Goal: Task Accomplishment & Management: Complete application form

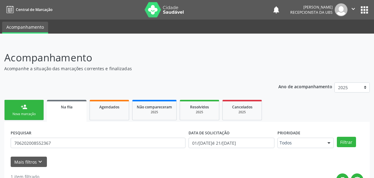
click at [18, 100] on link "person_add Nova marcação" at bounding box center [24, 110] width 40 height 20
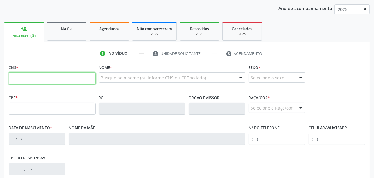
click at [62, 82] on input "text" at bounding box center [52, 78] width 87 height 12
paste input "702 6022 5993 2342"
type input "702 6022 5993 2342"
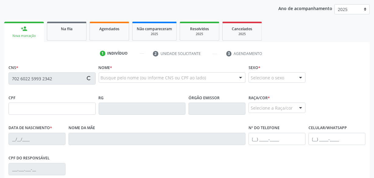
type input "140.442.594-29"
type input "[DATE]"
type input "[PERSON_NAME]"
type input "[PHONE_NUMBER]"
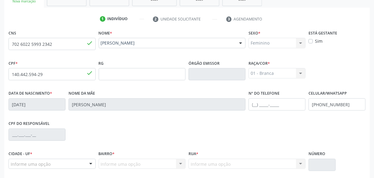
scroll to position [161, 0]
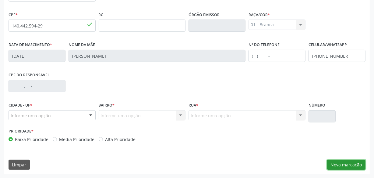
click at [334, 162] on button "Nova marcação" at bounding box center [346, 164] width 38 height 10
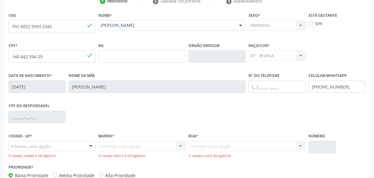
scroll to position [55, 0]
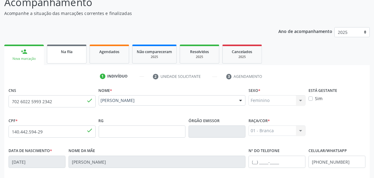
click at [66, 52] on span "Na fila" at bounding box center [67, 51] width 12 height 5
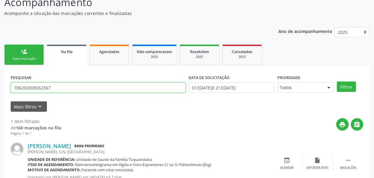
drag, startPoint x: 44, startPoint y: 85, endPoint x: 0, endPoint y: 89, distance: 44.1
click at [0, 89] on div "Acompanhamento Acompanhe a situação das marcações correntes e finalizadas Relat…" at bounding box center [187, 94] width 374 height 214
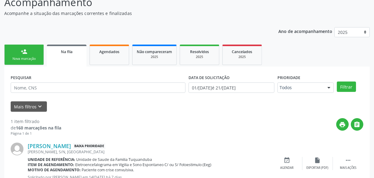
click at [153, 101] on div "Mais filtros keyboard_arrow_down" at bounding box center [187, 106] width 356 height 11
click at [19, 60] on div "Nova marcação" at bounding box center [24, 58] width 30 height 5
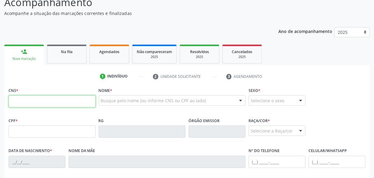
paste input "702 6022 5993 2342"
type input "702 6022 5993 2342"
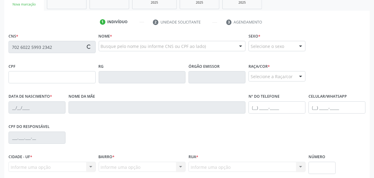
scroll to position [105, 0]
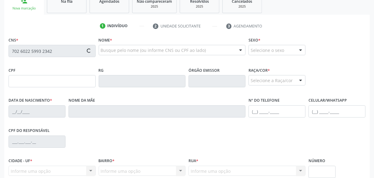
type input "140.442.594-29"
type input "[DATE]"
type input "[PERSON_NAME]"
type input "[PHONE_NUMBER]"
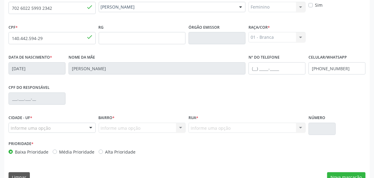
scroll to position [161, 0]
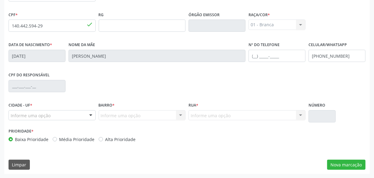
click at [91, 116] on div at bounding box center [90, 115] width 9 height 10
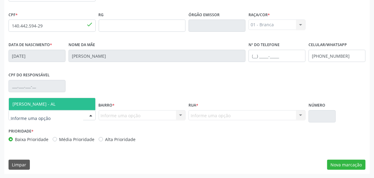
click at [83, 103] on span "[PERSON_NAME] - AL" at bounding box center [52, 104] width 87 height 12
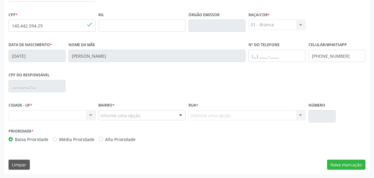
click at [182, 116] on div at bounding box center [180, 115] width 9 height 10
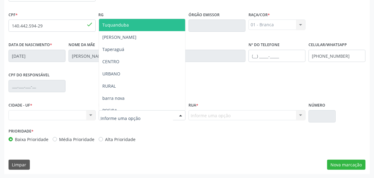
click at [141, 25] on span "Tuquanduba" at bounding box center [142, 25] width 87 height 12
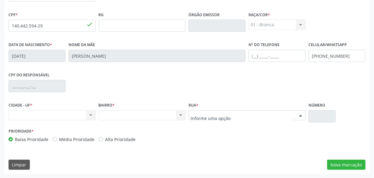
click at [298, 116] on div at bounding box center [300, 115] width 9 height 10
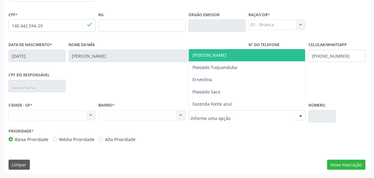
click at [268, 148] on div "CNS 702 6022 5993 2342 done Nome * [PERSON_NAME] [PERSON_NAME] CNS: 702 6022 59…" at bounding box center [187, 77] width 366 height 194
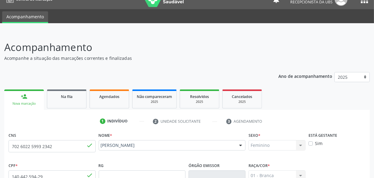
scroll to position [0, 0]
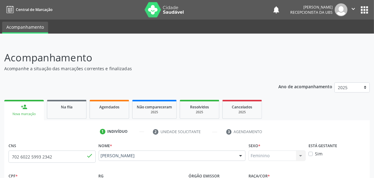
click at [65, 105] on span "Na fila" at bounding box center [67, 106] width 12 height 5
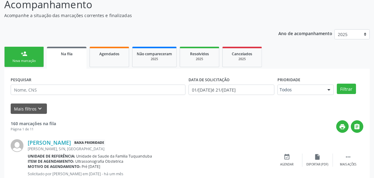
scroll to position [55, 0]
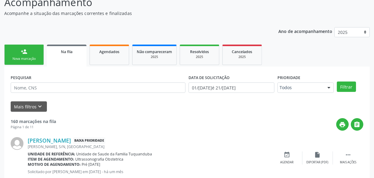
click at [26, 62] on link "person_add Nova marcação" at bounding box center [24, 55] width 40 height 20
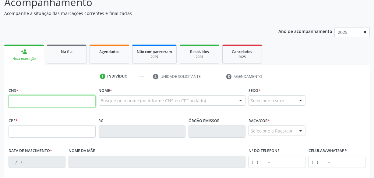
click at [62, 97] on input "text" at bounding box center [52, 101] width 87 height 12
paste input "709 7080 6960 9690"
type input "709 7080 6960 9690"
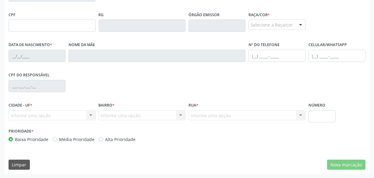
scroll to position [133, 0]
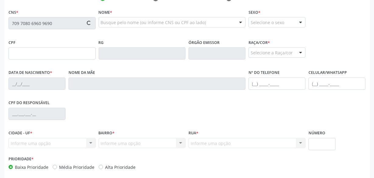
type input "730.924.014-68"
type input "[DATE]"
type input "Martiniana da Conceição"
type input "[PHONE_NUMBER]"
type input "S/N"
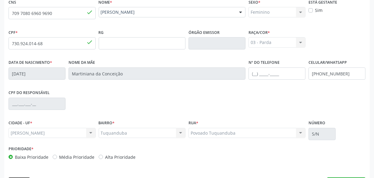
scroll to position [161, 0]
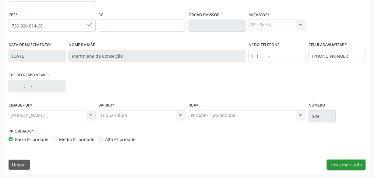
click at [348, 162] on button "Nova marcação" at bounding box center [346, 164] width 38 height 10
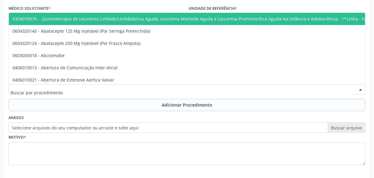
click at [153, 87] on div at bounding box center [187, 89] width 357 height 10
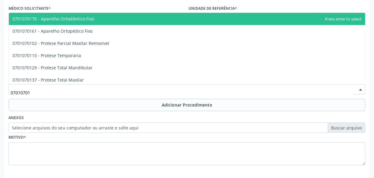
type input "070107012"
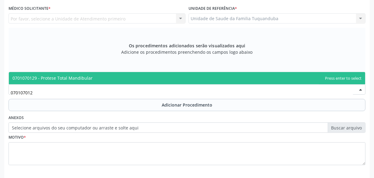
click at [154, 79] on span "0701070129 - Protese Total Mandibular" at bounding box center [187, 78] width 357 height 12
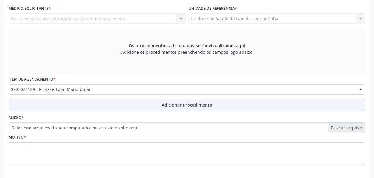
click at [155, 107] on button "Adicionar Procedimento" at bounding box center [187, 105] width 357 height 12
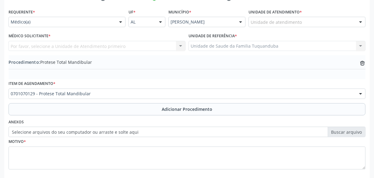
scroll to position [78, 0]
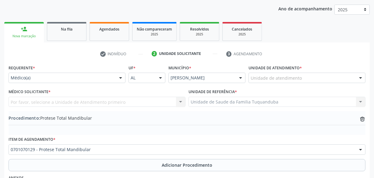
click at [119, 79] on div at bounding box center [120, 78] width 9 height 10
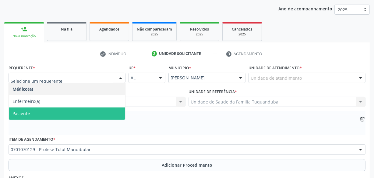
click at [103, 111] on span "Paciente" at bounding box center [67, 113] width 116 height 12
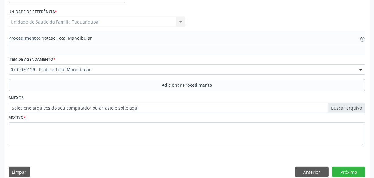
scroll to position [165, 0]
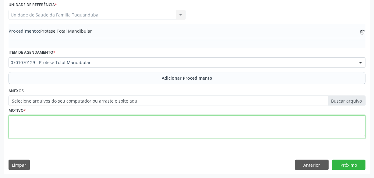
click at [166, 126] on textarea at bounding box center [187, 126] width 357 height 23
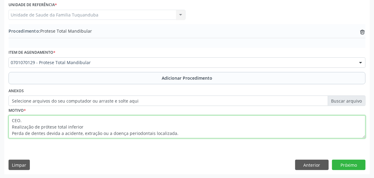
type textarea "CEO. Realização de prótese total inferior. Perda de dentes devida a acidente, e…"
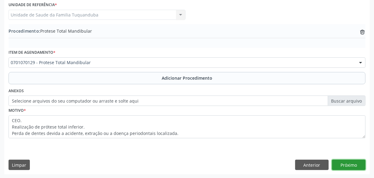
click at [348, 161] on button "Próximo" at bounding box center [349, 164] width 34 height 10
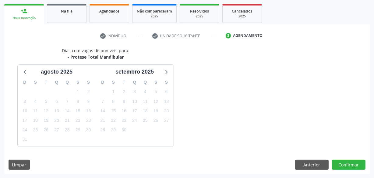
scroll to position [113, 0]
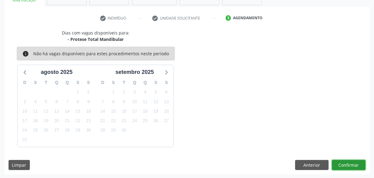
click at [348, 161] on button "Confirmar" at bounding box center [349, 165] width 34 height 10
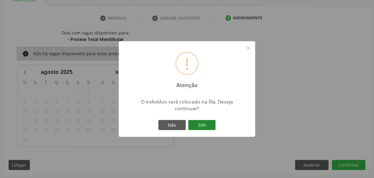
click at [206, 123] on button "Sim" at bounding box center [201, 125] width 27 height 10
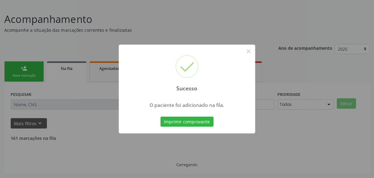
scroll to position [32, 0]
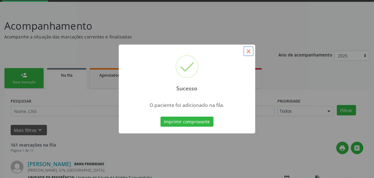
click at [247, 53] on button "×" at bounding box center [249, 51] width 10 height 10
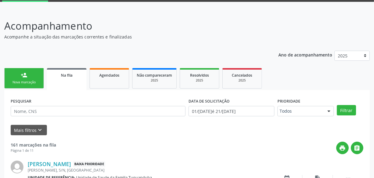
click at [24, 79] on link "person_add Nova marcação" at bounding box center [24, 78] width 40 height 20
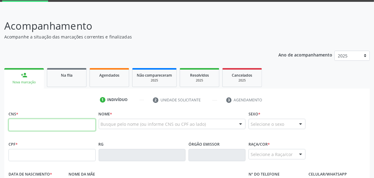
paste input "702 6022 5993 2342"
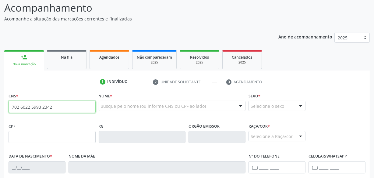
type input "702 6022 5993 2342"
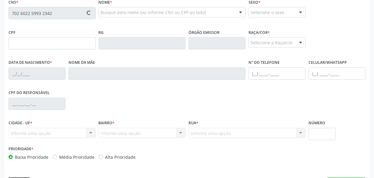
scroll to position [133, 0]
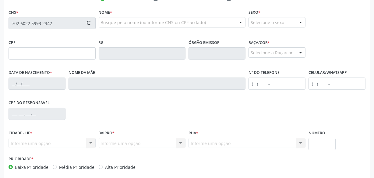
type input "140.442.594-29"
type input "[DATE]"
type input "[PERSON_NAME]"
type input "[PHONE_NUMBER]"
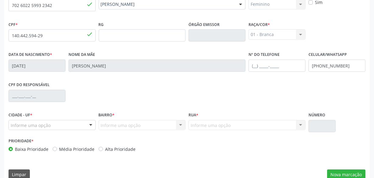
scroll to position [161, 0]
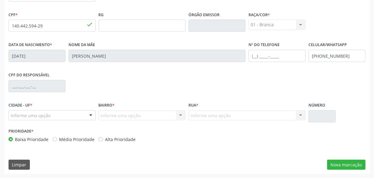
click at [86, 112] on div at bounding box center [90, 115] width 9 height 10
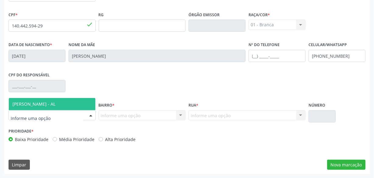
click at [84, 102] on span "[PERSON_NAME] - AL" at bounding box center [52, 104] width 87 height 12
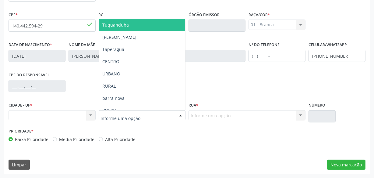
click at [140, 26] on span "Tuquanduba" at bounding box center [142, 25] width 87 height 12
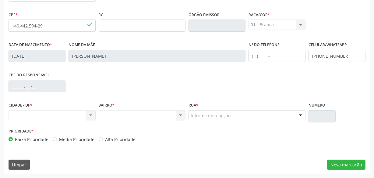
click at [220, 123] on div "Rua * Informe uma opção [PERSON_NAME] Povoado Tuquanduba [PERSON_NAME] Saco Faz…" at bounding box center [247, 114] width 120 height 26
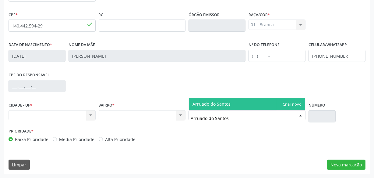
type input "Arruado do Santos"
click at [265, 133] on div "Prioridade * Baixa Prioridade Média Prioridade Alta Prioridade" at bounding box center [187, 137] width 360 height 20
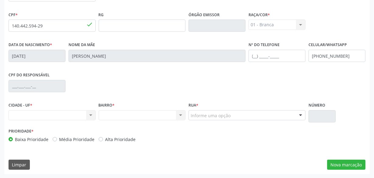
click at [261, 104] on div "Rua * Informe uma opção [PERSON_NAME] Povoado Tuquanduba [PERSON_NAME] Saco Faz…" at bounding box center [247, 111] width 117 height 20
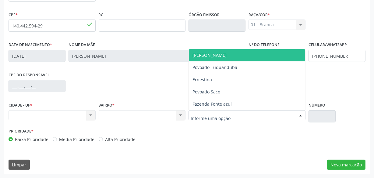
click at [254, 112] on div at bounding box center [247, 115] width 117 height 10
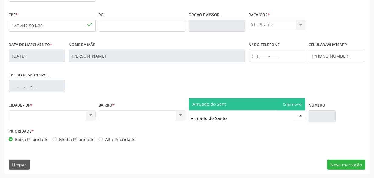
type input "Arruado do Santos"
click at [294, 106] on span "Arruado do Santos" at bounding box center [247, 104] width 116 height 12
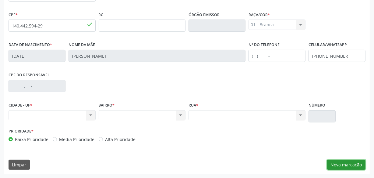
click at [345, 159] on button "Nova marcação" at bounding box center [346, 164] width 38 height 10
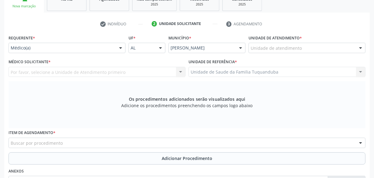
scroll to position [105, 0]
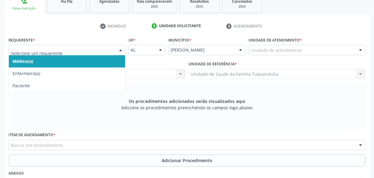
drag, startPoint x: 116, startPoint y: 52, endPoint x: 112, endPoint y: 55, distance: 4.8
click at [115, 52] on div at bounding box center [67, 50] width 117 height 10
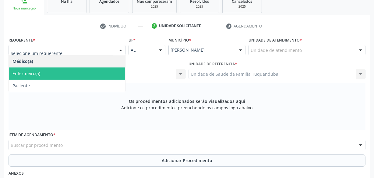
click at [311, 49] on div "Unidade de atendimento" at bounding box center [307, 50] width 117 height 10
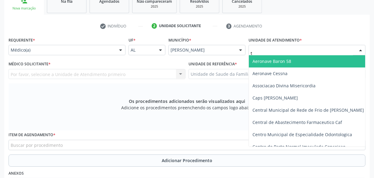
type input "tu"
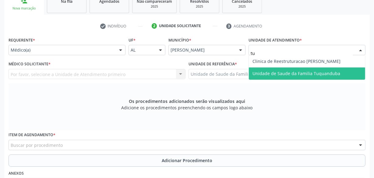
click at [299, 74] on span "Unidade de Saude da Familia Tuquanduba" at bounding box center [297, 73] width 88 height 6
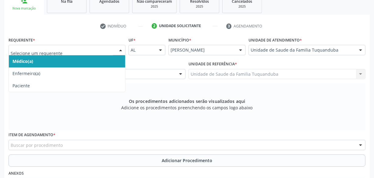
click at [151, 66] on div "Médico Solicitante * Médico solicitante [PERSON_NAME] resultado encontrado para…" at bounding box center [97, 69] width 177 height 20
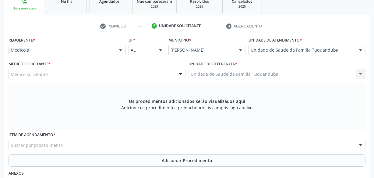
click at [94, 76] on div "Médico solicitante" at bounding box center [97, 74] width 177 height 10
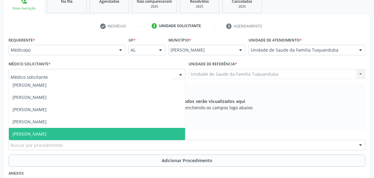
click at [74, 131] on span "[PERSON_NAME]" at bounding box center [97, 134] width 176 height 12
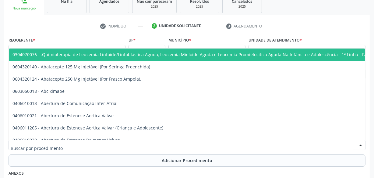
click at [77, 144] on div at bounding box center [187, 145] width 357 height 10
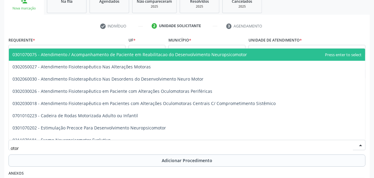
type input "otorr"
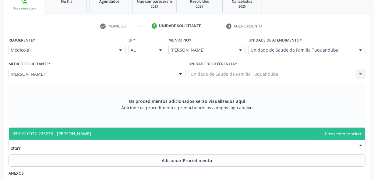
click at [90, 131] on span "0301010072-225275 - [PERSON_NAME]" at bounding box center [51, 133] width 79 height 6
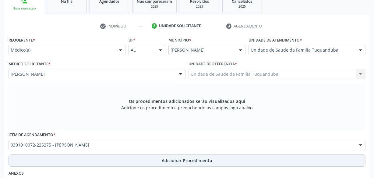
click at [119, 159] on button "Adicionar Procedimento" at bounding box center [187, 160] width 357 height 12
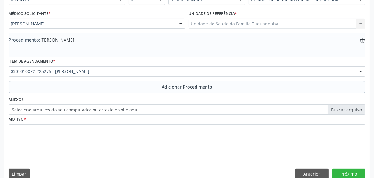
scroll to position [161, 0]
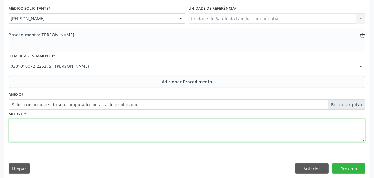
click at [125, 133] on textarea at bounding box center [187, 130] width 357 height 23
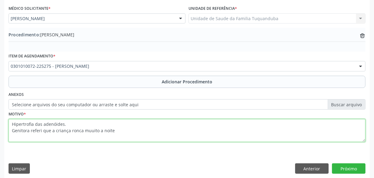
click at [88, 130] on textarea "Hipertrofia das adenóides. Genitora referi que a criança ronca muuito a noite" at bounding box center [187, 130] width 357 height 23
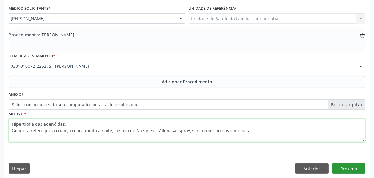
type textarea "Hipertrofia das adenóides. Genitora referi que a criança ronca muito a noite, f…"
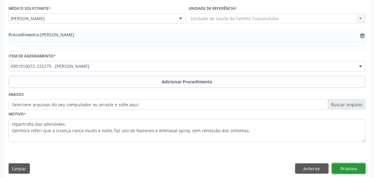
click at [350, 166] on button "Próximo" at bounding box center [349, 168] width 34 height 10
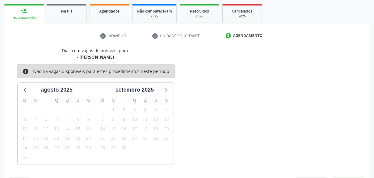
scroll to position [113, 0]
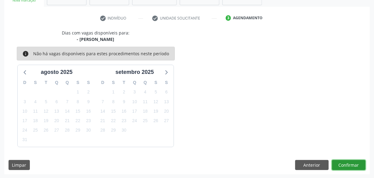
click at [350, 164] on button "Confirmar" at bounding box center [349, 165] width 34 height 10
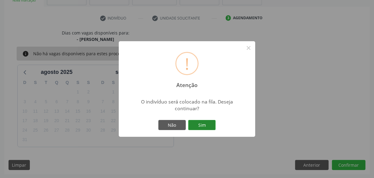
click at [204, 122] on button "Sim" at bounding box center [201, 125] width 27 height 10
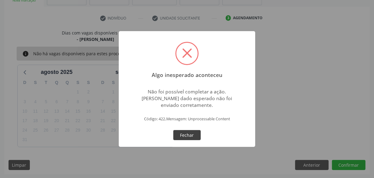
click at [190, 134] on button "Fechar" at bounding box center [186, 135] width 27 height 10
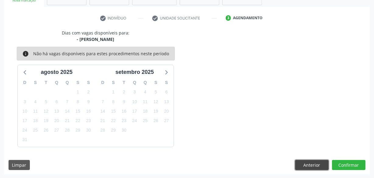
click at [322, 162] on button "Anterior" at bounding box center [312, 165] width 34 height 10
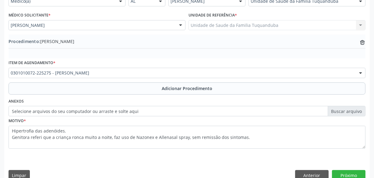
scroll to position [165, 0]
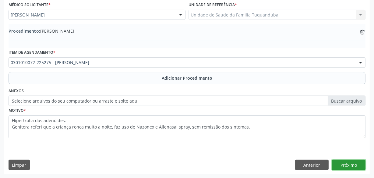
click at [343, 159] on button "Próximo" at bounding box center [349, 164] width 34 height 10
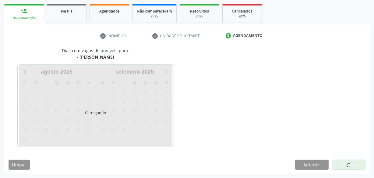
scroll to position [113, 0]
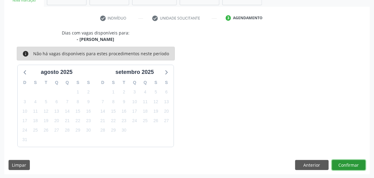
click at [343, 160] on button "Confirmar" at bounding box center [349, 165] width 34 height 10
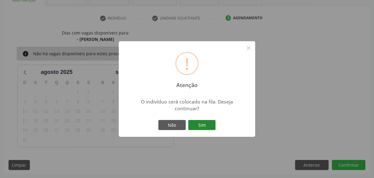
click at [206, 123] on button "Sim" at bounding box center [201, 125] width 27 height 10
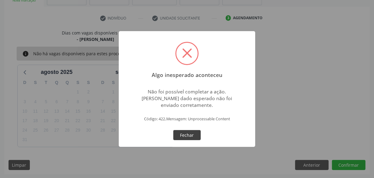
click at [192, 133] on button "Fechar" at bounding box center [186, 135] width 27 height 10
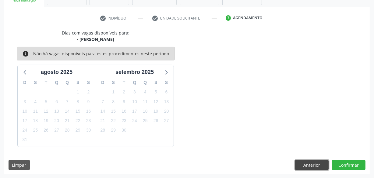
click at [322, 162] on button "Anterior" at bounding box center [312, 165] width 34 height 10
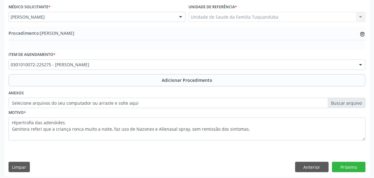
scroll to position [165, 0]
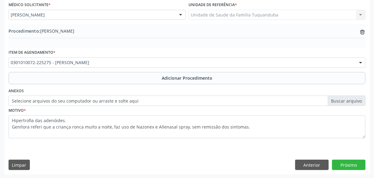
click at [320, 158] on div "Requerente * Médico(a) Médico(a) Enfermeiro(a) Paciente Nenhum resultado encont…" at bounding box center [187, 75] width 366 height 198
click at [312, 166] on button "Anterior" at bounding box center [312, 164] width 34 height 10
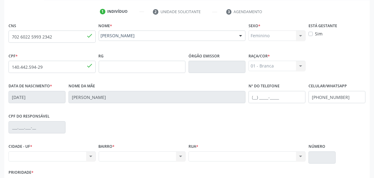
scroll to position [161, 0]
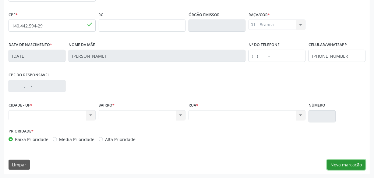
click at [354, 163] on button "Nova marcação" at bounding box center [346, 164] width 38 height 10
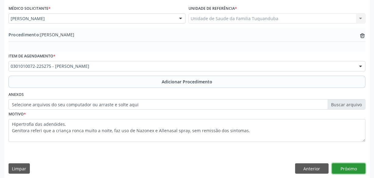
click at [353, 163] on button "Próximo" at bounding box center [349, 168] width 34 height 10
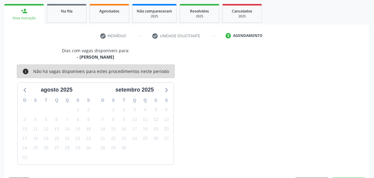
scroll to position [113, 0]
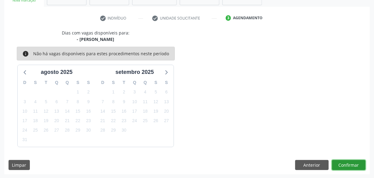
click at [351, 163] on button "Confirmar" at bounding box center [349, 165] width 34 height 10
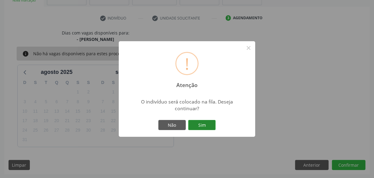
click at [204, 125] on button "Sim" at bounding box center [201, 125] width 27 height 10
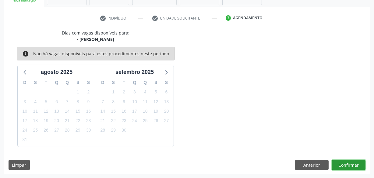
click at [349, 163] on button "Confirmar" at bounding box center [349, 165] width 34 height 10
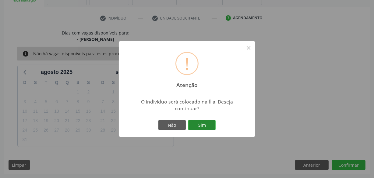
click at [198, 123] on button "Sim" at bounding box center [201, 125] width 27 height 10
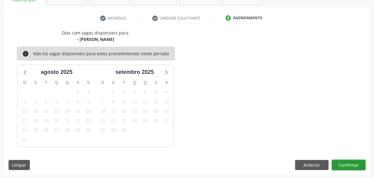
click at [357, 162] on button "Confirmar" at bounding box center [349, 165] width 34 height 10
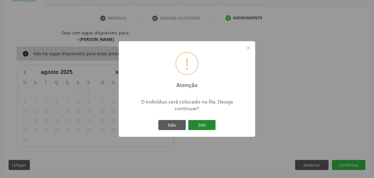
click at [214, 127] on button "Sim" at bounding box center [201, 125] width 27 height 10
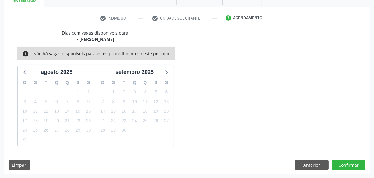
click at [214, 127] on div "Dias com vagas disponíveis para: - [PERSON_NAME] info Não há vagas disponíveis …" at bounding box center [187, 88] width 366 height 117
click at [214, 128] on div "Dias com vagas disponíveis para: - [PERSON_NAME] info Não há vagas disponíveis …" at bounding box center [187, 88] width 366 height 117
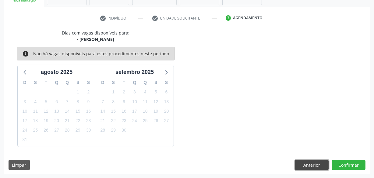
click at [314, 164] on button "Anterior" at bounding box center [312, 165] width 34 height 10
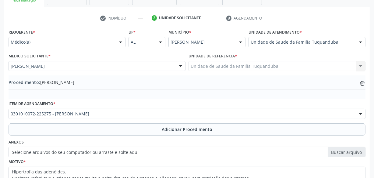
click at [314, 164] on div "Motivo * Hipertrofia das adenóides. Genitora referi que a criança ronca muito a…" at bounding box center [187, 173] width 357 height 32
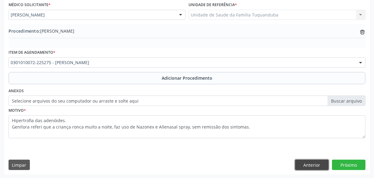
click at [315, 162] on button "Anterior" at bounding box center [312, 164] width 34 height 10
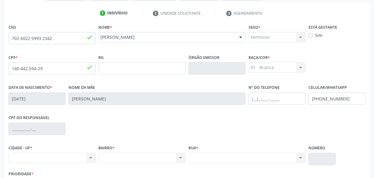
scroll to position [22, 0]
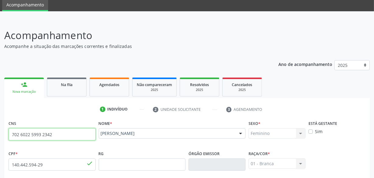
drag, startPoint x: 65, startPoint y: 134, endPoint x: 0, endPoint y: 113, distance: 68.4
click at [0, 113] on div "Acompanhamento Acompanhe a situação das marcações correntes e finalizadas Relat…" at bounding box center [187, 168] width 374 height 297
type input "704"
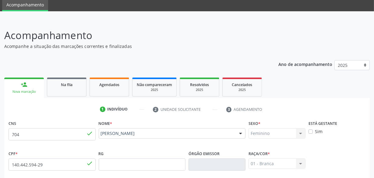
drag, startPoint x: 86, startPoint y: 90, endPoint x: 28, endPoint y: 89, distance: 57.3
click at [86, 90] on link "Na fila" at bounding box center [67, 86] width 40 height 19
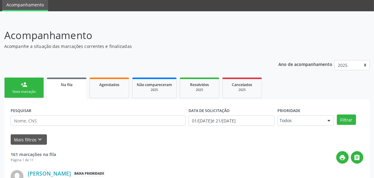
click at [25, 89] on div "Nova marcação" at bounding box center [24, 91] width 30 height 5
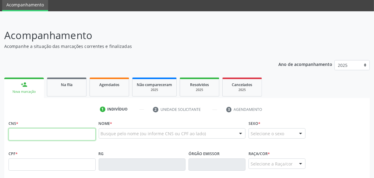
click at [47, 130] on input "text" at bounding box center [52, 134] width 87 height 12
type input "704 2097 3324 8687"
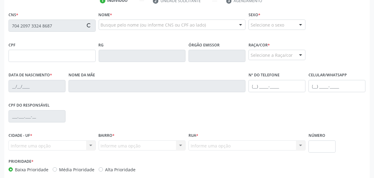
scroll to position [133, 0]
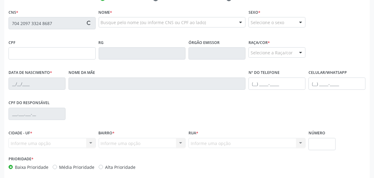
type input "093.977.084-90"
type input "[DATE]"
type input "[PERSON_NAME]"
type input "[PHONE_NUMBER]"
type input "S/N"
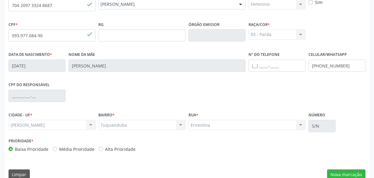
scroll to position [161, 0]
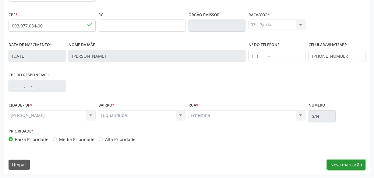
click at [334, 160] on button "Nova marcação" at bounding box center [346, 164] width 38 height 10
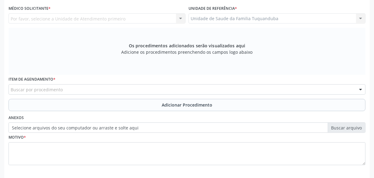
scroll to position [133, 0]
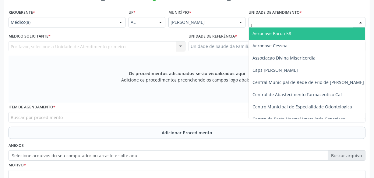
type input "tu"
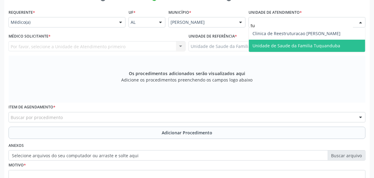
click at [266, 40] on span "Unidade de Saude da Familia Tuquanduba" at bounding box center [307, 46] width 116 height 12
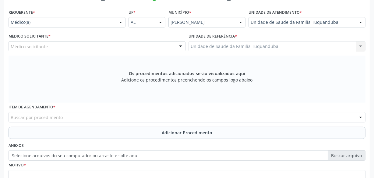
click at [104, 48] on div "Médico solicitante" at bounding box center [97, 46] width 177 height 10
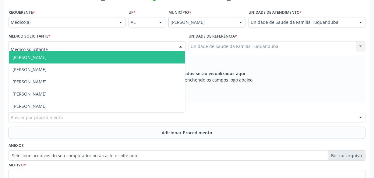
click at [99, 59] on span "[PERSON_NAME]" at bounding box center [97, 57] width 176 height 12
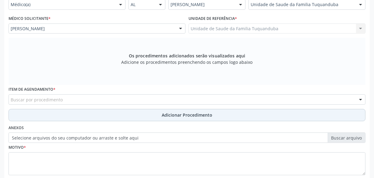
scroll to position [161, 0]
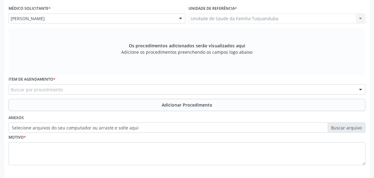
click at [121, 87] on div "Buscar por procedimento" at bounding box center [187, 89] width 357 height 10
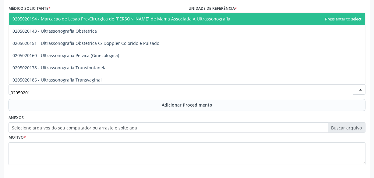
type input "020502014"
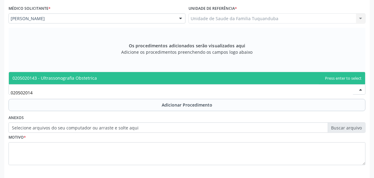
click at [126, 80] on span "0205020143 - Ultrassonografia Obstetrica" at bounding box center [187, 78] width 357 height 12
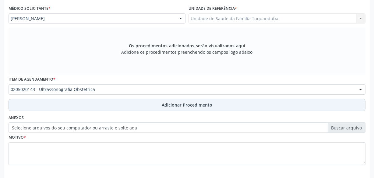
click at [158, 107] on button "Adicionar Procedimento" at bounding box center [187, 105] width 357 height 12
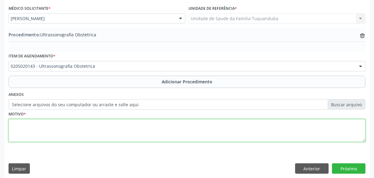
click at [209, 131] on textarea at bounding box center [187, 130] width 357 height 23
type textarea "O"
type textarea "Pré [DATE]."
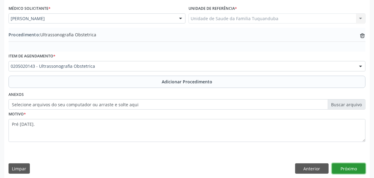
click at [352, 168] on button "Próximo" at bounding box center [349, 168] width 34 height 10
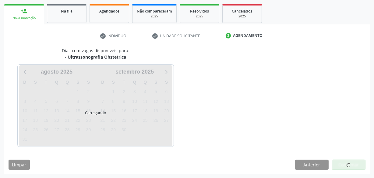
scroll to position [113, 0]
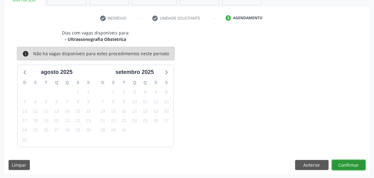
click at [341, 162] on button "Confirmar" at bounding box center [349, 165] width 34 height 10
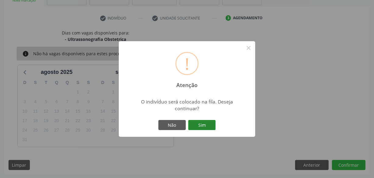
click at [208, 123] on button "Sim" at bounding box center [201, 125] width 27 height 10
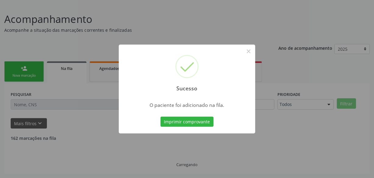
scroll to position [32, 0]
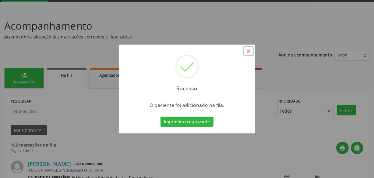
click at [246, 51] on button "×" at bounding box center [249, 51] width 10 height 10
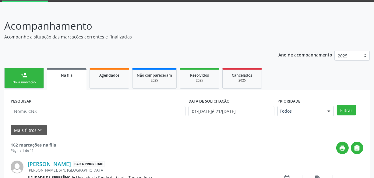
click at [18, 76] on link "person_add Nova marcação" at bounding box center [24, 78] width 40 height 20
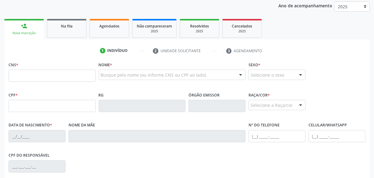
scroll to position [87, 0]
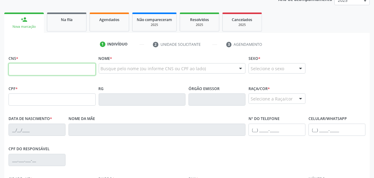
click at [69, 66] on input "text" at bounding box center [52, 69] width 87 height 12
type input "709 8000 8185 1694"
type input "153.324.844-37"
type input "06/[DATE]"
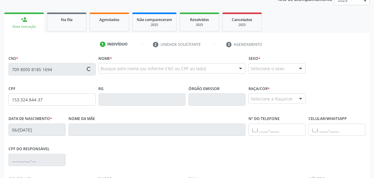
type input "[PERSON_NAME]"
type input "[PHONE_NUMBER]"
type input "S/N"
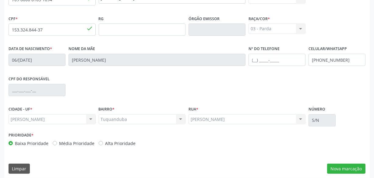
scroll to position [161, 0]
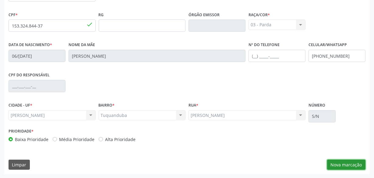
click at [351, 164] on button "Nova marcação" at bounding box center [346, 164] width 38 height 10
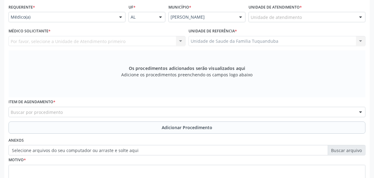
scroll to position [105, 0]
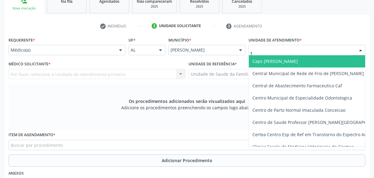
type input "tu"
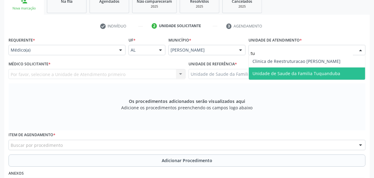
click at [271, 70] on span "Unidade de Saude da Familia Tuquanduba" at bounding box center [297, 73] width 88 height 6
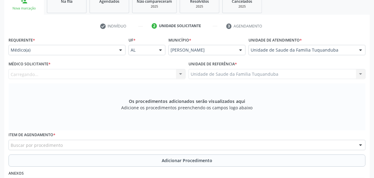
click at [104, 76] on div "Carregando... Nenhum resultado encontrado para: " " Não há nenhuma opção para s…" at bounding box center [97, 74] width 177 height 10
click at [104, 76] on div at bounding box center [97, 74] width 177 height 10
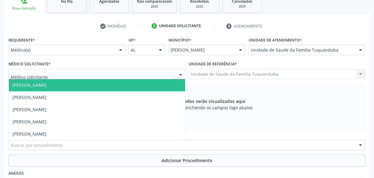
click at [104, 85] on span "[PERSON_NAME]" at bounding box center [97, 85] width 176 height 12
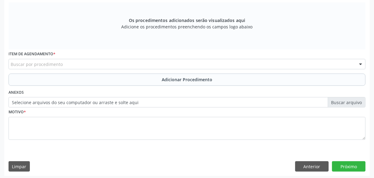
scroll to position [188, 0]
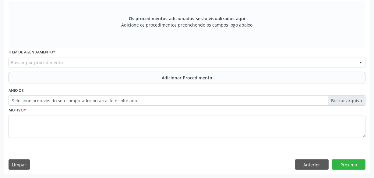
click at [118, 64] on div "Buscar por procedimento" at bounding box center [187, 62] width 357 height 10
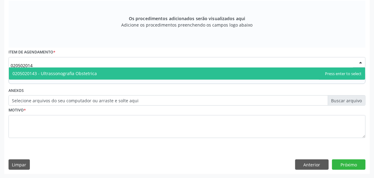
type input "0205020143"
click at [112, 70] on span "0205020143 - Ultrassonografia Obstetrica" at bounding box center [187, 73] width 357 height 12
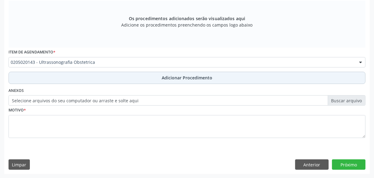
click at [144, 80] on button "Adicionar Procedimento" at bounding box center [187, 78] width 357 height 12
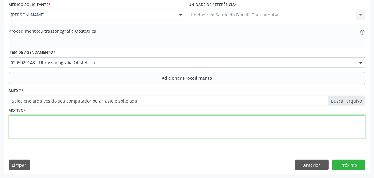
click at [125, 122] on textarea at bounding box center [187, 126] width 357 height 23
type textarea "Pré [DATE]."
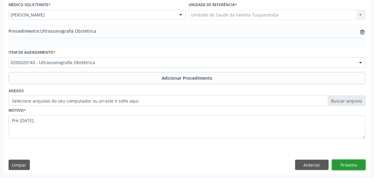
click at [342, 166] on button "Próximo" at bounding box center [349, 164] width 34 height 10
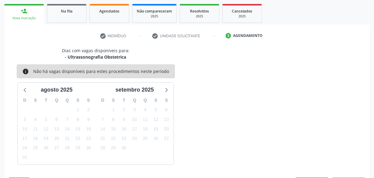
scroll to position [113, 0]
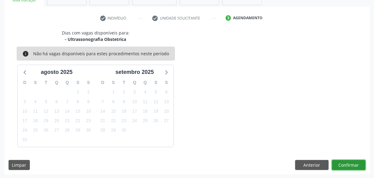
click at [341, 166] on button "Confirmar" at bounding box center [349, 165] width 34 height 10
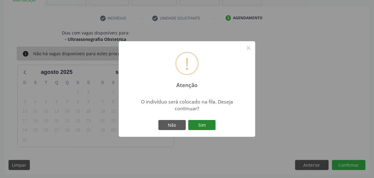
click at [215, 126] on button "Sim" at bounding box center [201, 125] width 27 height 10
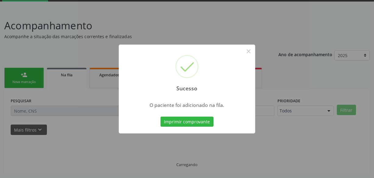
scroll to position [32, 0]
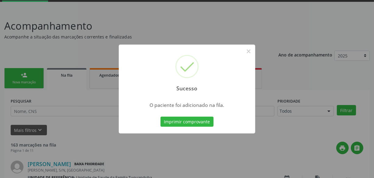
drag, startPoint x: 215, startPoint y: 125, endPoint x: 293, endPoint y: 162, distance: 86.2
click at [294, 162] on div "Sucesso × O paciente foi adicionado na fila. Imprimir comprovante Cancel" at bounding box center [187, 89] width 374 height 178
click at [248, 52] on button "×" at bounding box center [249, 51] width 10 height 10
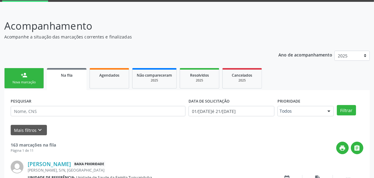
click at [13, 77] on link "person_add Nova marcação" at bounding box center [24, 78] width 40 height 20
